Goal: Check status: Check status

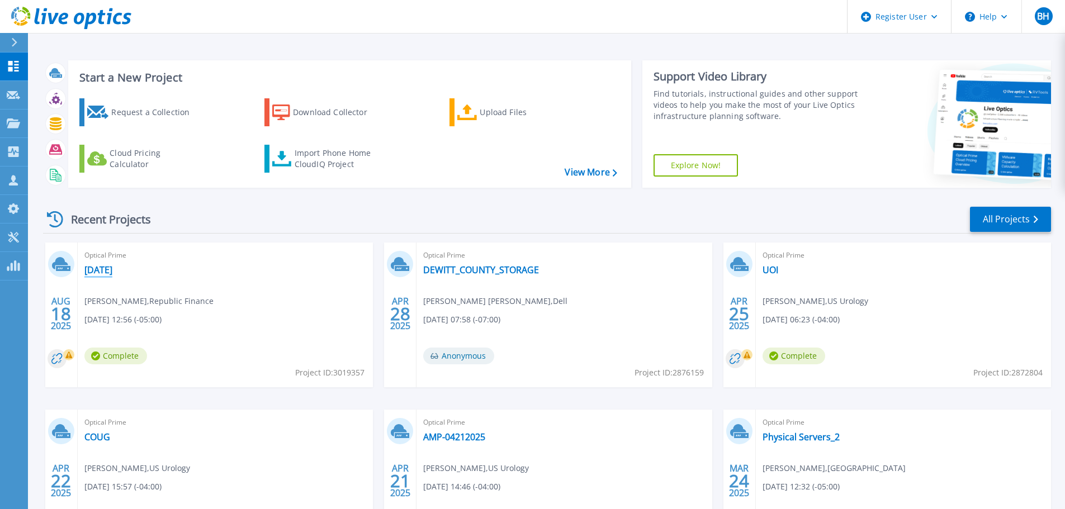
click at [112, 270] on link "[DATE]" at bounding box center [98, 269] width 28 height 11
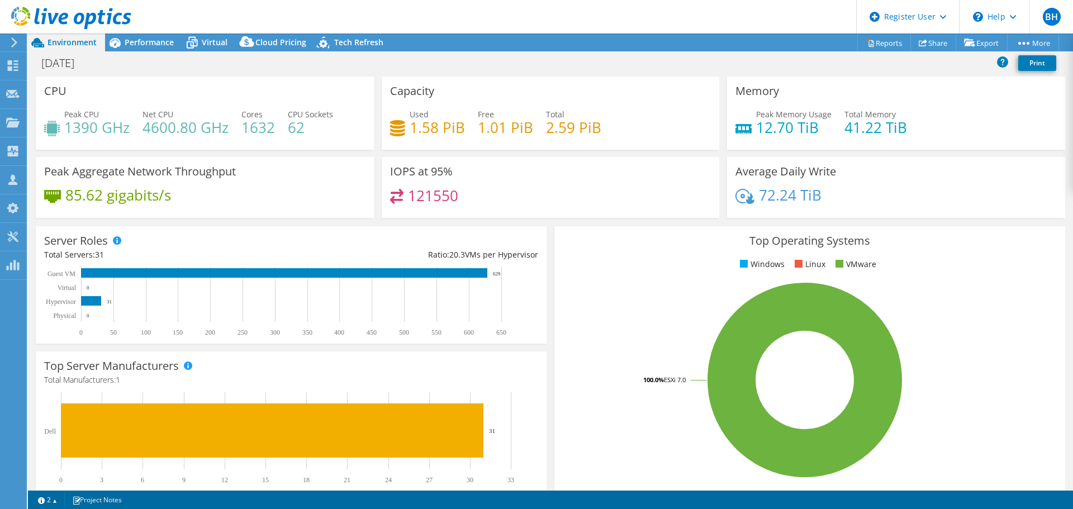
select select "USD"
click at [346, 48] on div "Tech Refresh" at bounding box center [353, 43] width 77 height 18
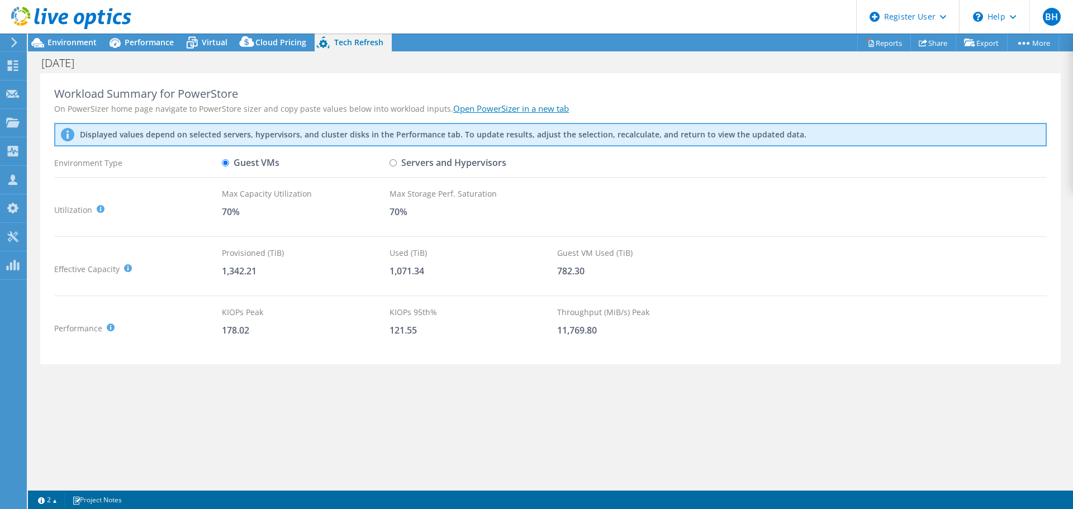
click at [15, 43] on use at bounding box center [14, 42] width 6 height 10
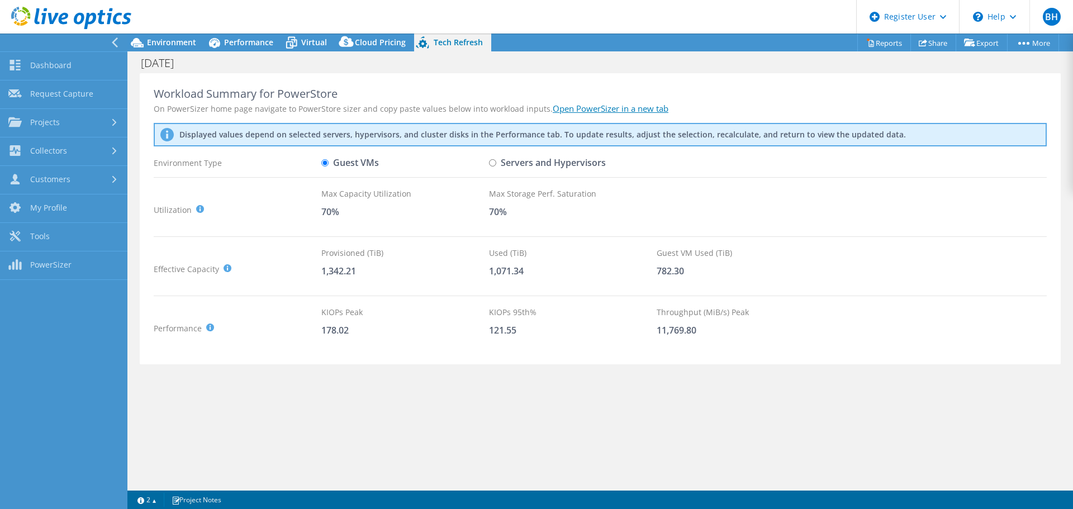
click at [114, 41] on use at bounding box center [115, 42] width 6 height 10
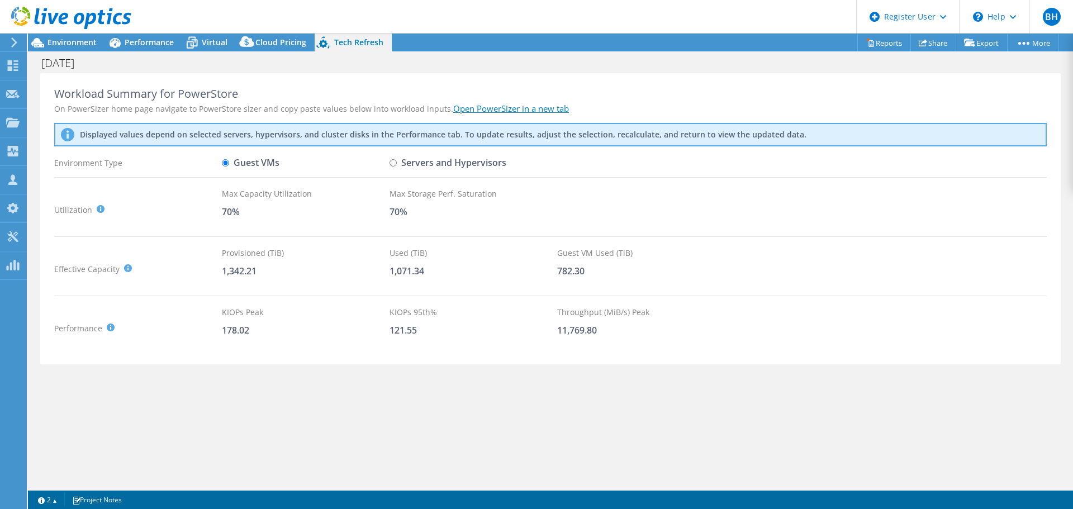
click at [10, 42] on div at bounding box center [12, 42] width 12 height 10
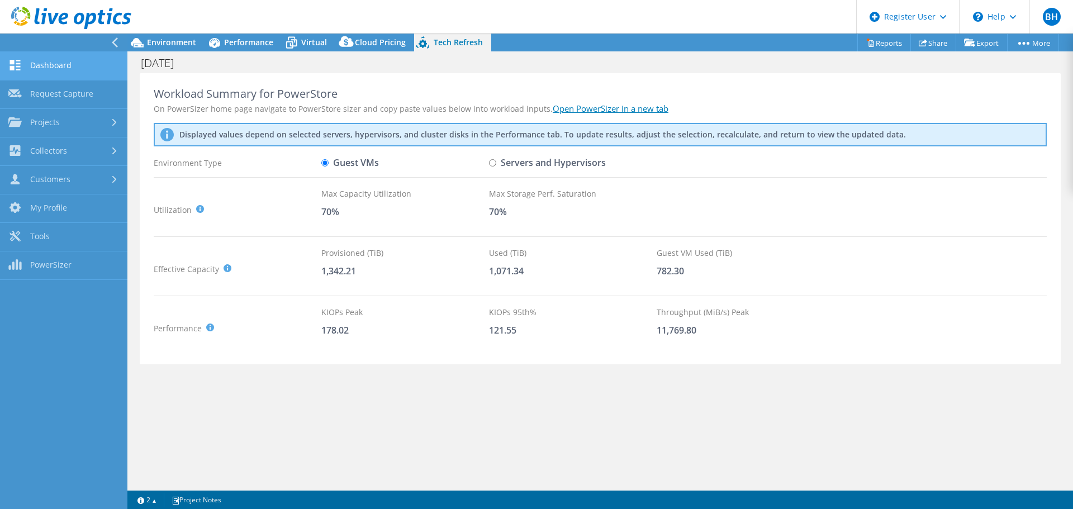
click at [57, 61] on link "Dashboard" at bounding box center [63, 66] width 127 height 29
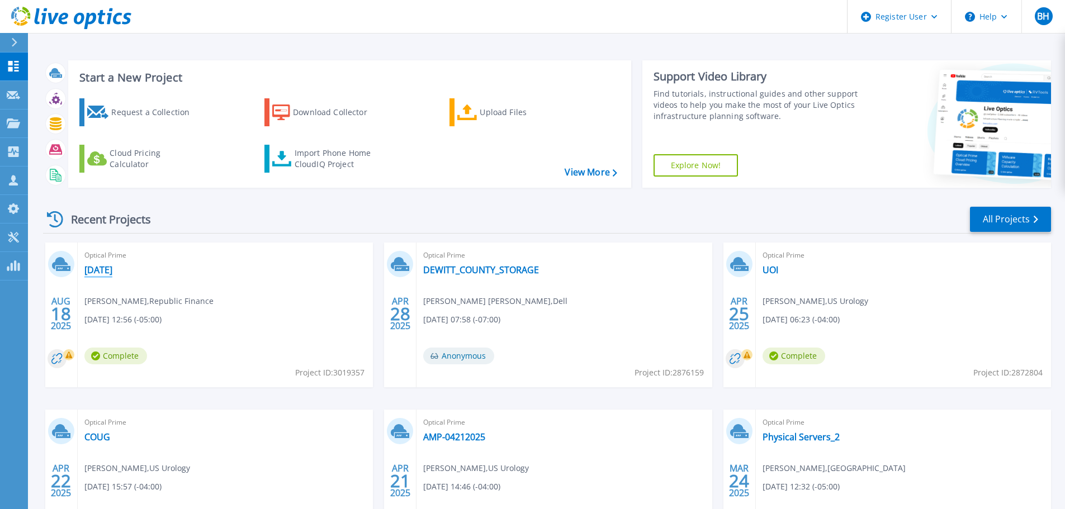
click at [91, 266] on link "[DATE]" at bounding box center [98, 269] width 28 height 11
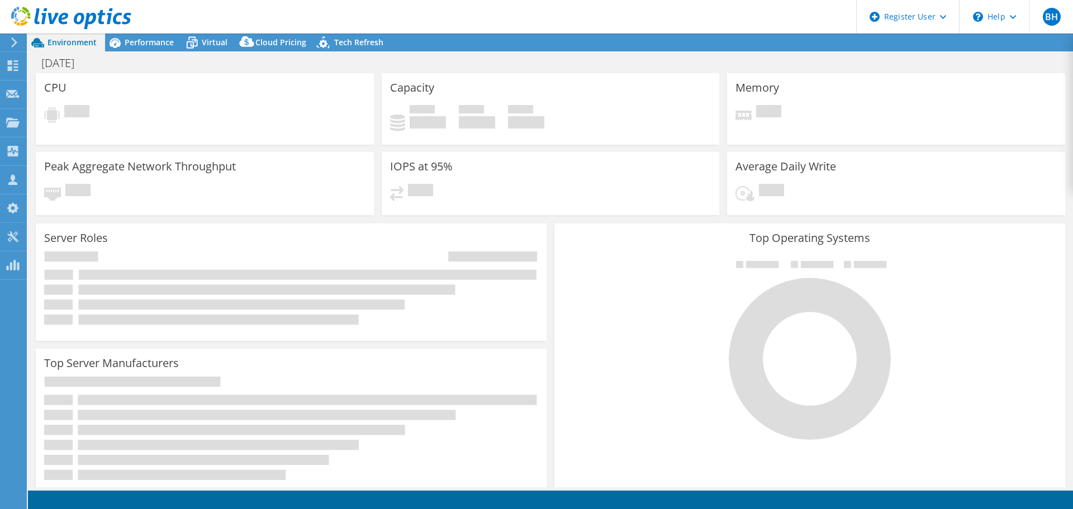
select select "USD"
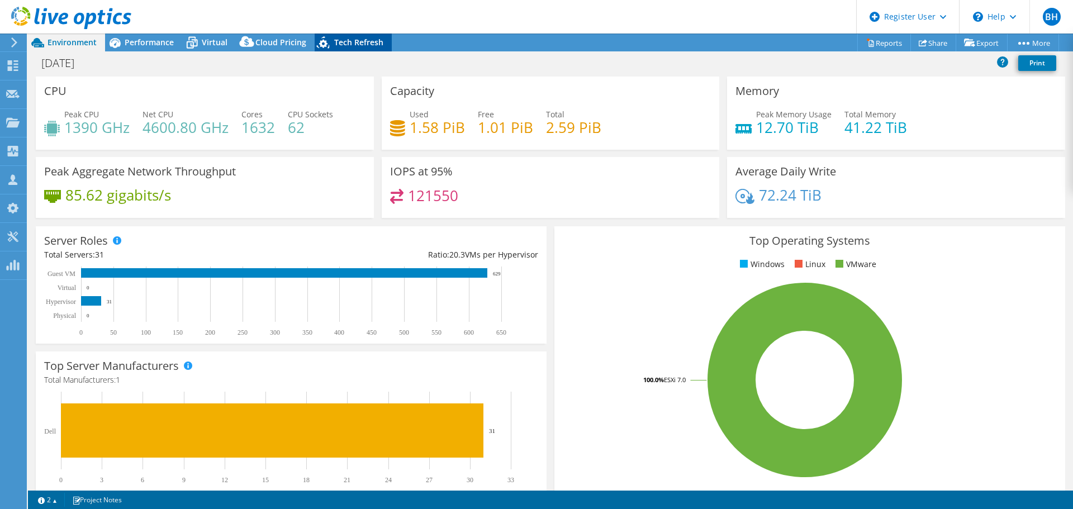
click at [347, 38] on span "Tech Refresh" at bounding box center [358, 42] width 49 height 11
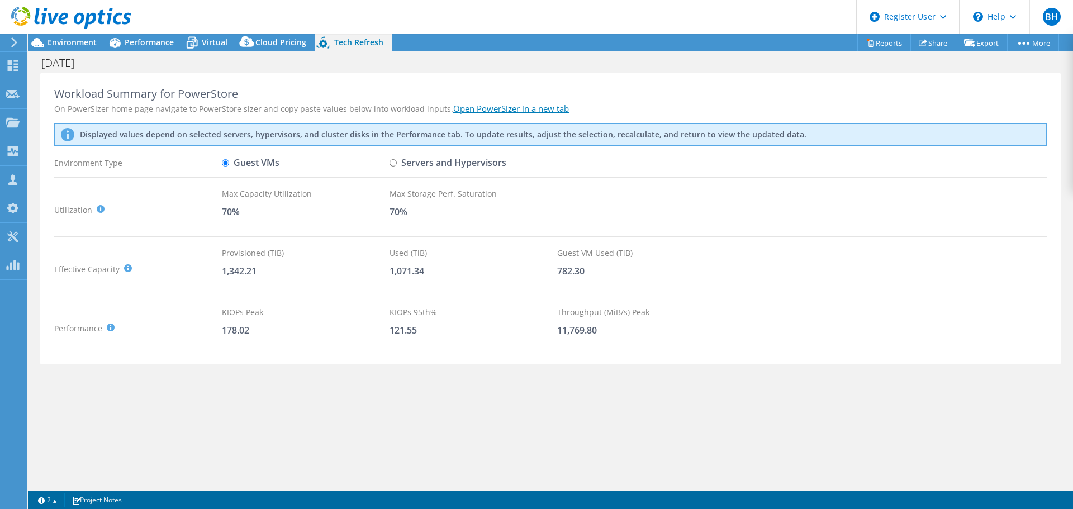
click at [484, 109] on link "Open PowerSizer in a new tab" at bounding box center [511, 108] width 116 height 11
drag, startPoint x: 219, startPoint y: 211, endPoint x: 280, endPoint y: 202, distance: 62.1
click at [280, 202] on div "Utilization It is generally recommended to leave around a 30% buffer for storag…" at bounding box center [550, 210] width 993 height 44
